Goal: Obtain resource: Download file/media

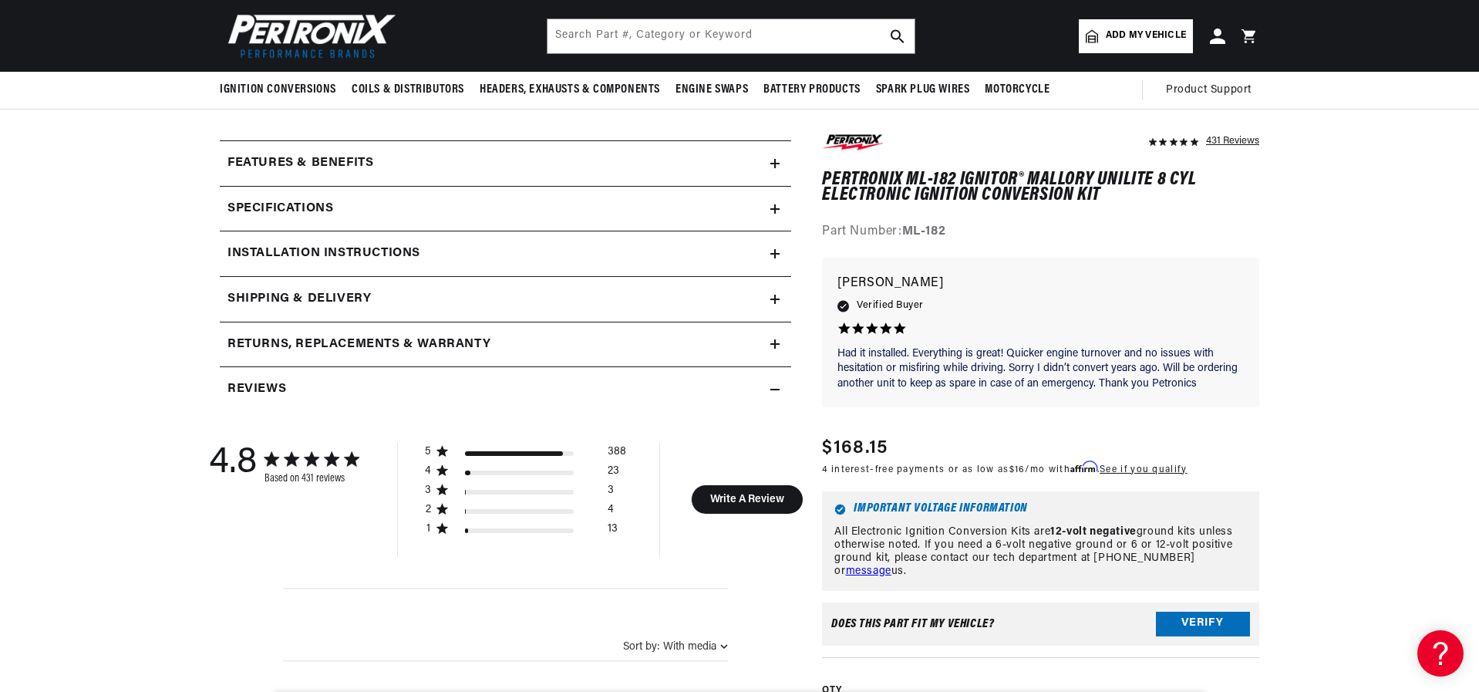
scroll to position [463, 0]
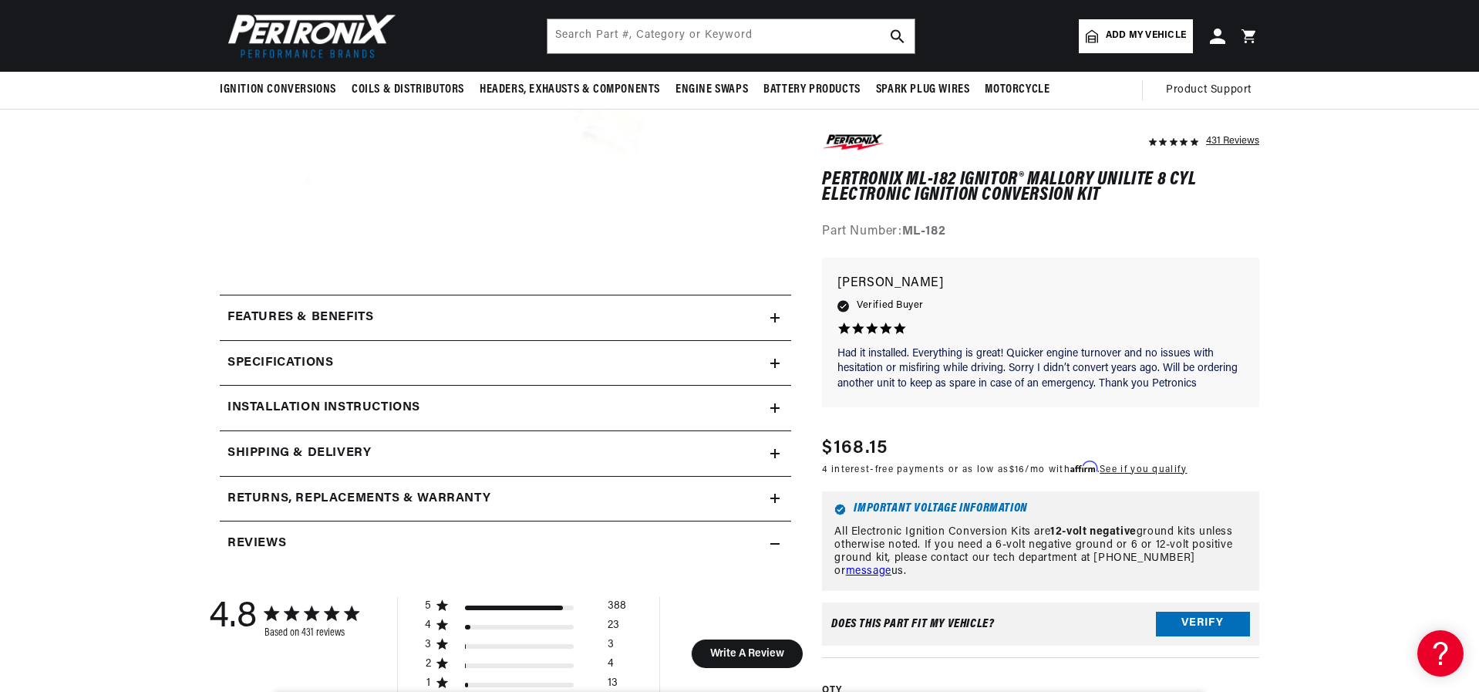
click at [369, 409] on h2 "Installation instructions" at bounding box center [323, 408] width 193 height 20
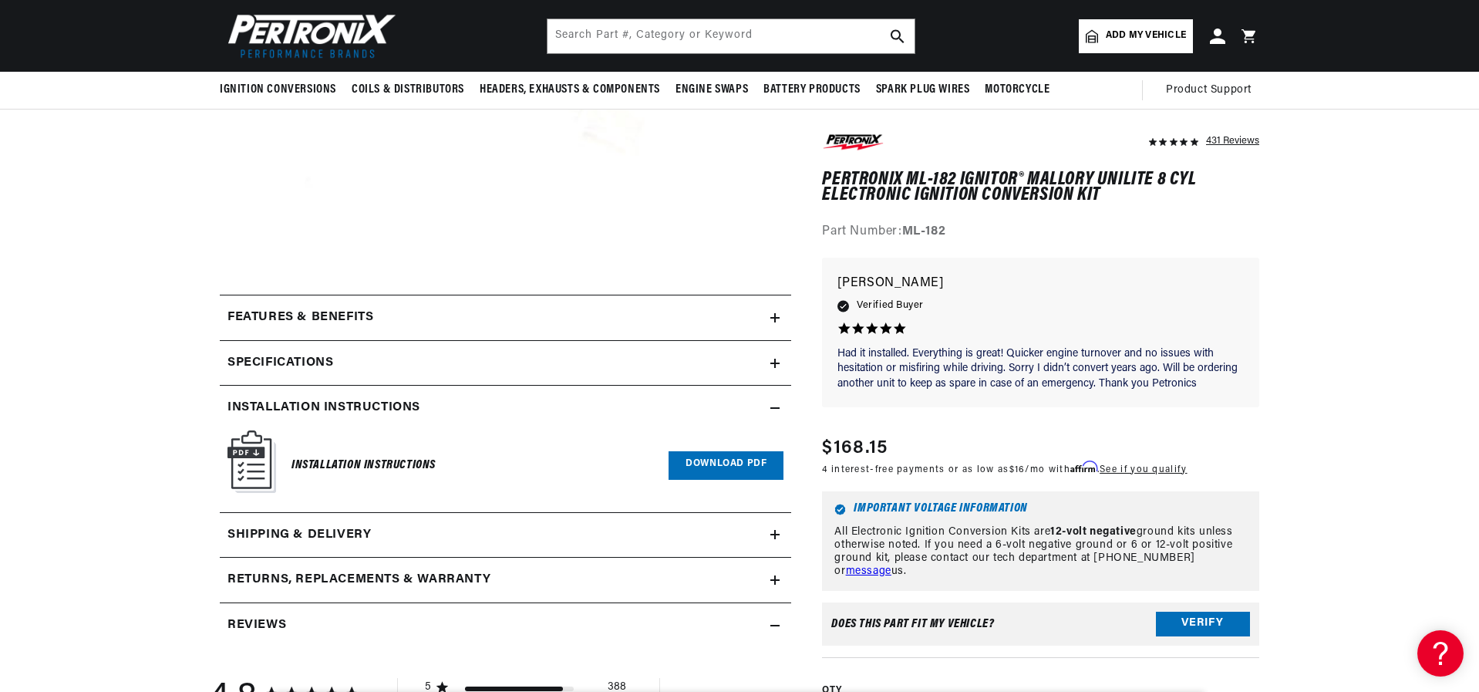
scroll to position [0, 963]
click at [730, 463] on link "Download PDF" at bounding box center [726, 465] width 115 height 29
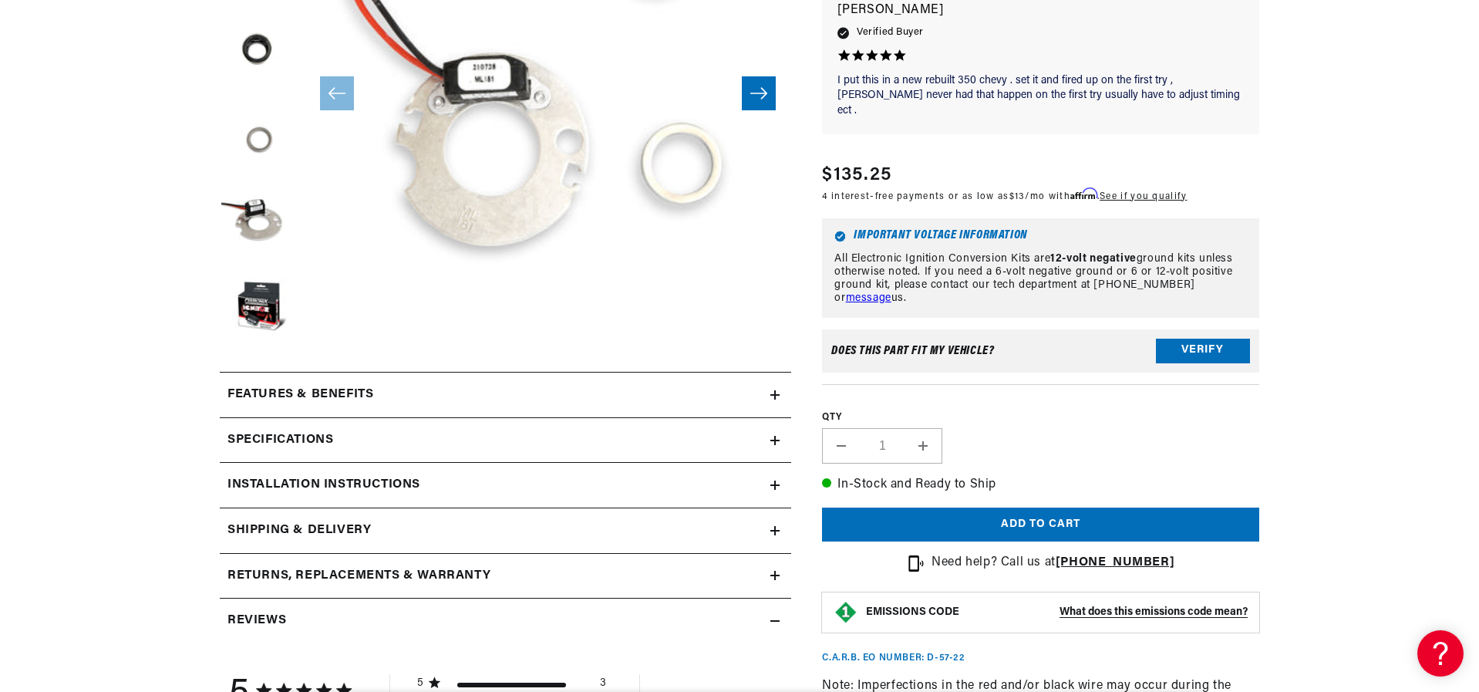
scroll to position [0, 963]
click at [356, 478] on h2 "Installation instructions" at bounding box center [323, 485] width 193 height 20
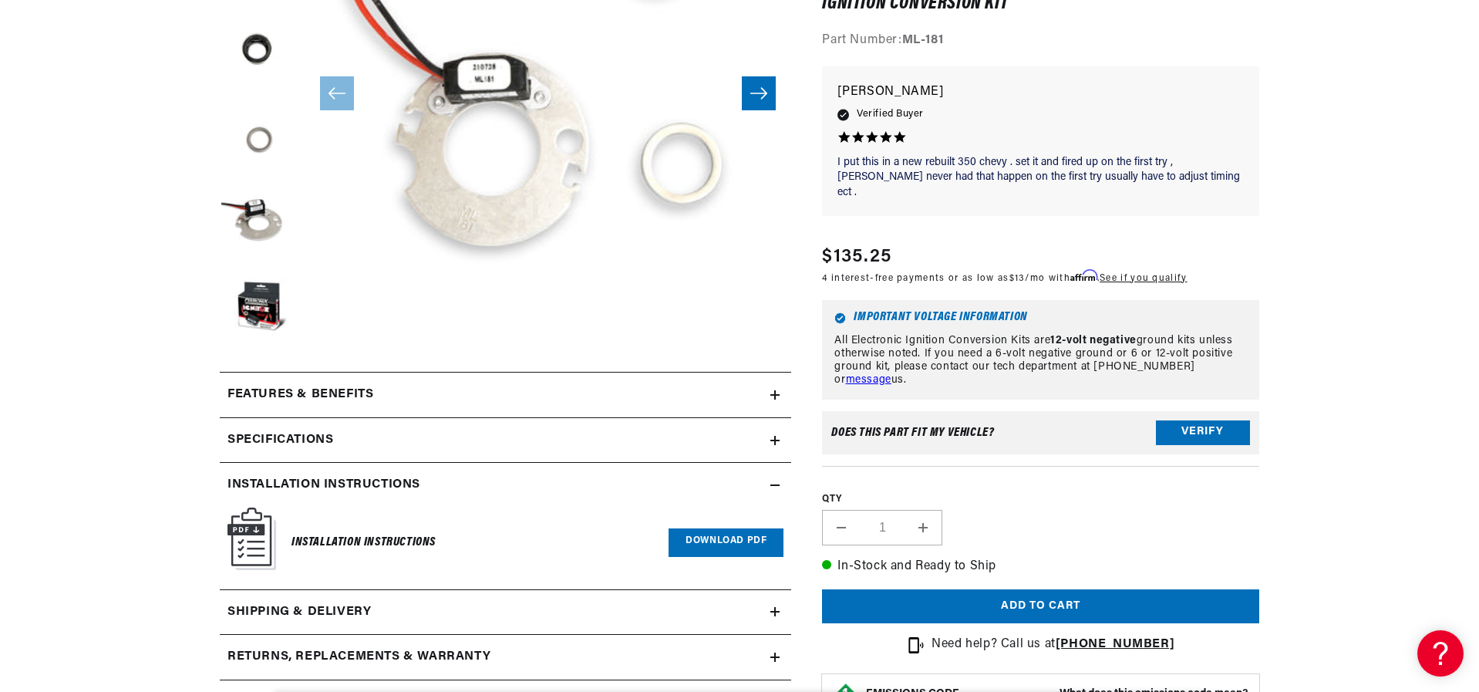
click at [732, 535] on link "Download PDF" at bounding box center [726, 542] width 115 height 29
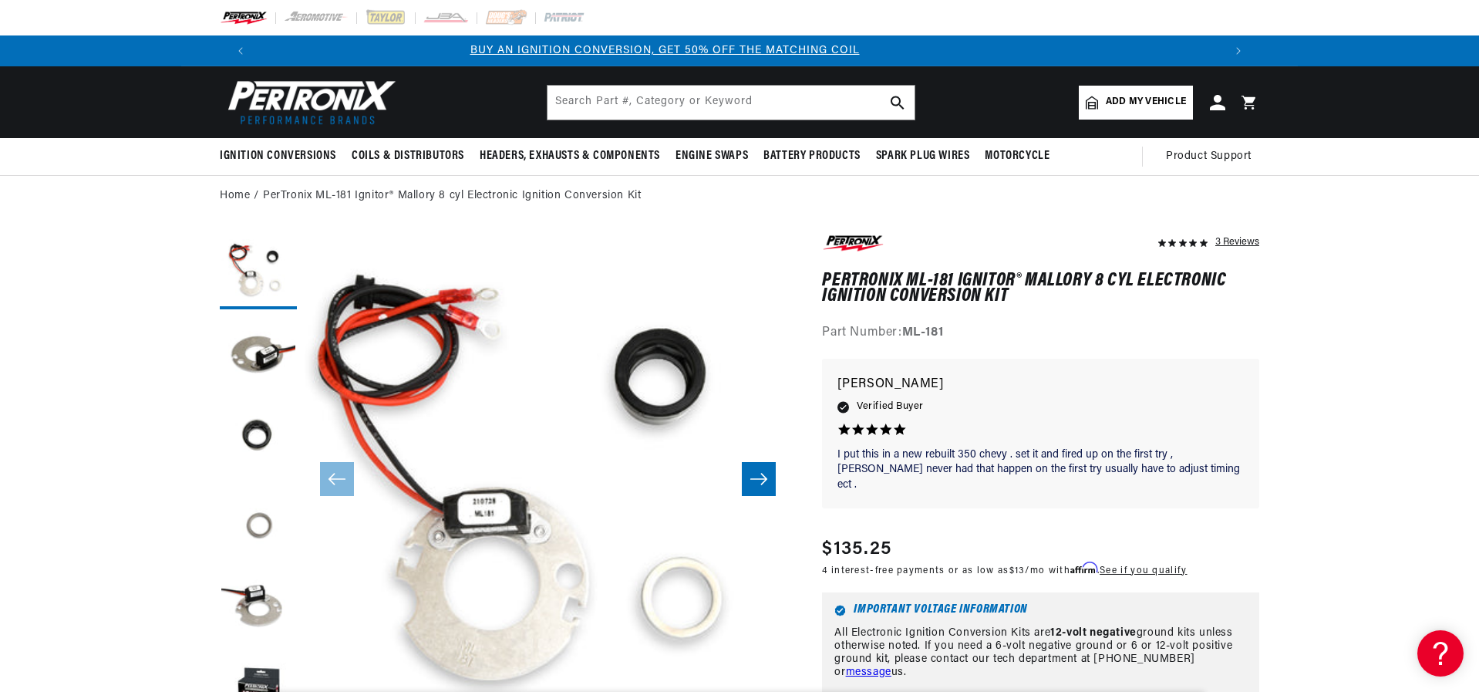
scroll to position [0, 0]
click at [263, 354] on button "Load image 2 in gallery view" at bounding box center [258, 355] width 77 height 77
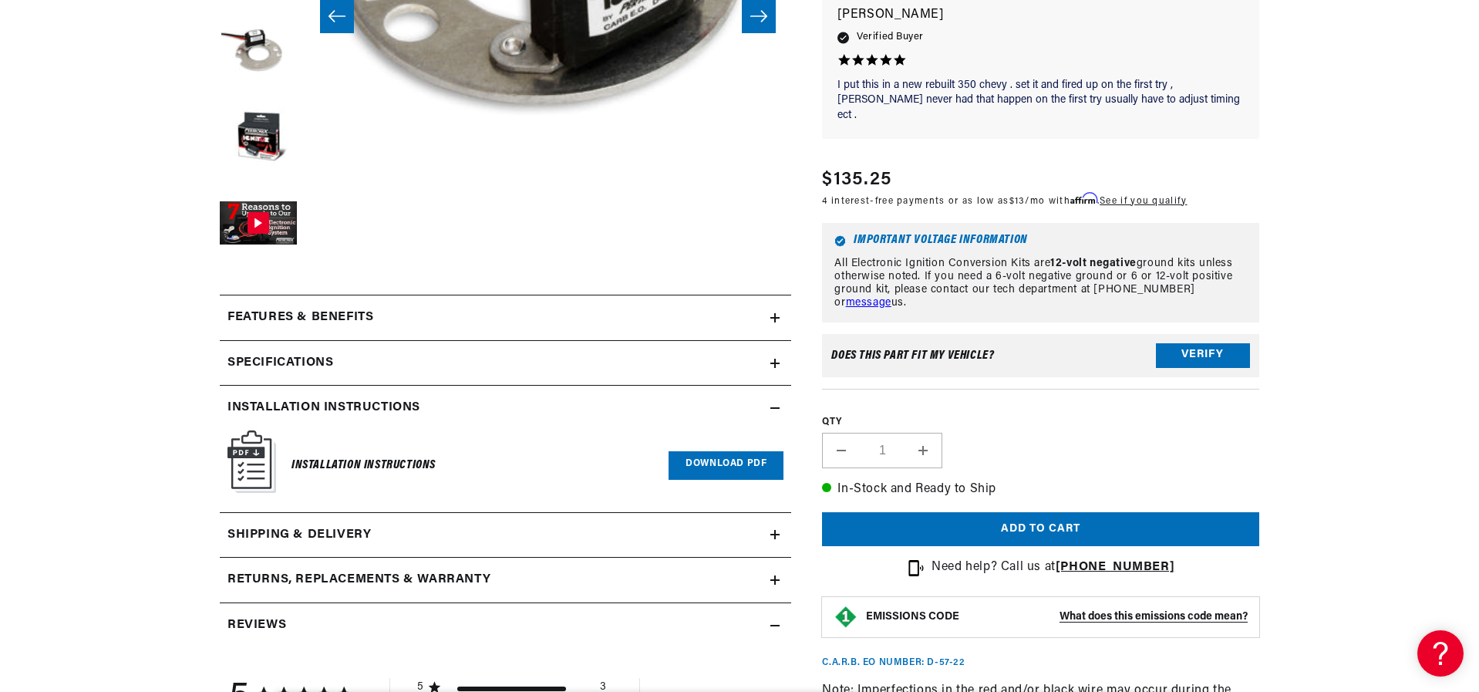
scroll to position [0, 191]
click at [732, 457] on link "Download PDF" at bounding box center [726, 465] width 115 height 29
